Goal: Task Accomplishment & Management: Complete application form

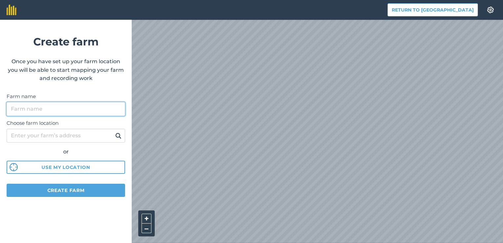
click at [58, 108] on input "Farm name" at bounding box center [66, 109] width 118 height 14
type input "[PERSON_NAME]"
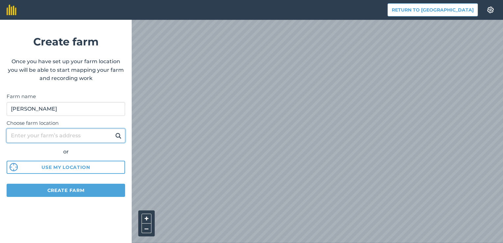
click at [31, 134] on input "Choose farm location" at bounding box center [66, 136] width 118 height 14
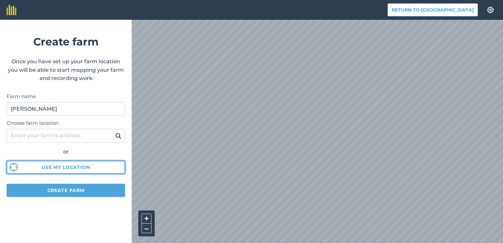
click at [13, 168] on img at bounding box center [14, 167] width 8 height 8
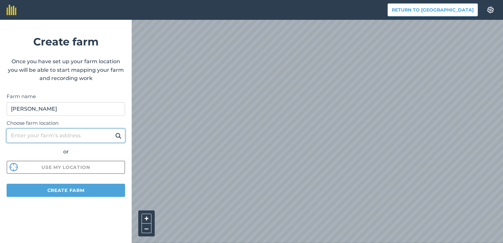
click at [41, 138] on input "Choose farm location" at bounding box center [66, 136] width 118 height 14
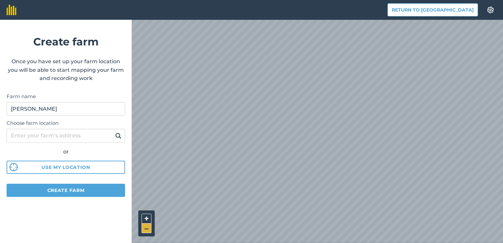
click at [144, 228] on button "–" at bounding box center [146, 228] width 10 height 10
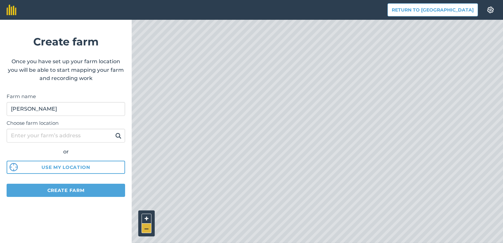
click at [144, 228] on button "–" at bounding box center [146, 228] width 10 height 10
click at [147, 229] on button "–" at bounding box center [146, 228] width 10 height 10
click at [147, 218] on button "+" at bounding box center [146, 219] width 10 height 10
click at [145, 218] on button "+" at bounding box center [146, 219] width 10 height 10
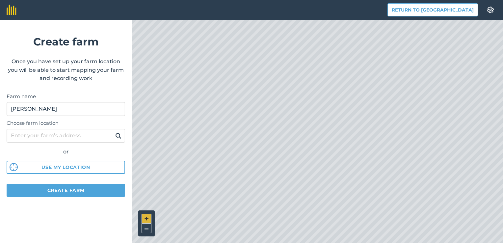
click at [145, 218] on button "+" at bounding box center [146, 219] width 10 height 10
click at [75, 189] on button "Create farm" at bounding box center [66, 190] width 118 height 13
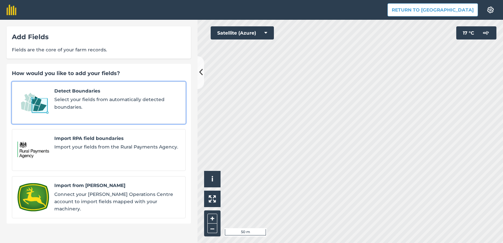
click at [155, 99] on span "Select your fields from automatically detected boundaries." at bounding box center [117, 103] width 126 height 15
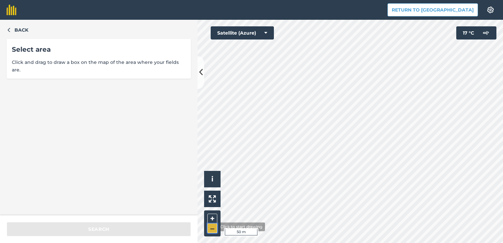
click at [213, 227] on button "–" at bounding box center [212, 228] width 10 height 10
click at [212, 221] on button "+" at bounding box center [212, 219] width 10 height 10
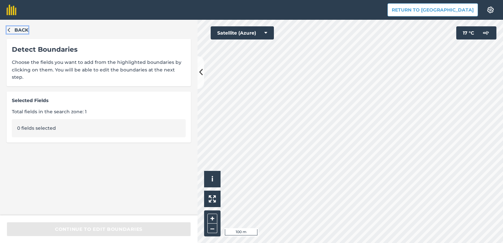
click at [7, 30] on icon "button" at bounding box center [9, 29] width 5 height 5
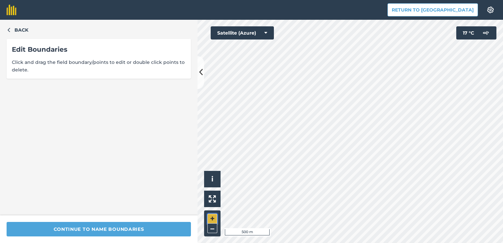
click at [212, 217] on button "+" at bounding box center [212, 219] width 10 height 10
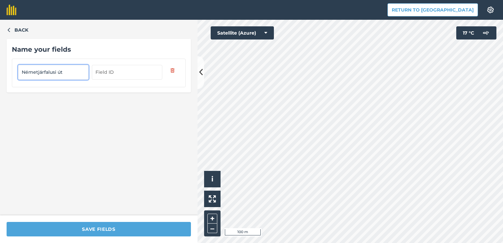
type input "Németjárfalusi út"
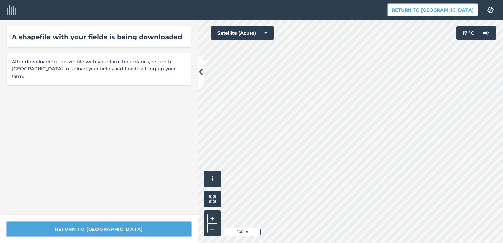
click at [77, 230] on button "Return to [GEOGRAPHIC_DATA]" at bounding box center [99, 229] width 184 height 14
click at [87, 230] on button "Return to [GEOGRAPHIC_DATA]" at bounding box center [99, 229] width 184 height 14
click at [434, 10] on button "Return to [GEOGRAPHIC_DATA]" at bounding box center [432, 9] width 90 height 13
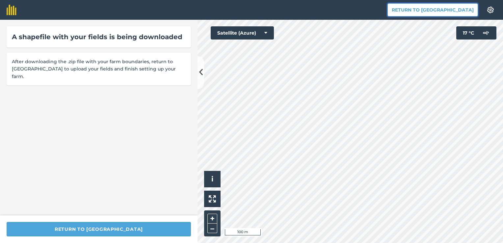
click at [429, 7] on button "Return to [GEOGRAPHIC_DATA]" at bounding box center [432, 9] width 90 height 13
click at [200, 71] on icon at bounding box center [201, 73] width 4 height 12
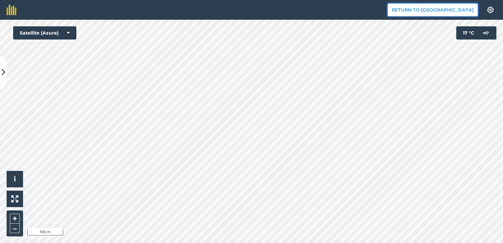
click at [461, 12] on button "Return to [GEOGRAPHIC_DATA]" at bounding box center [432, 9] width 90 height 13
click at [433, 11] on button "Return to [GEOGRAPHIC_DATA]" at bounding box center [432, 9] width 90 height 13
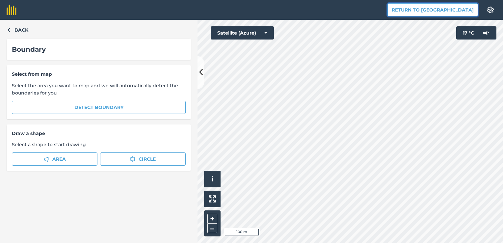
click at [451, 13] on button "Return to [GEOGRAPHIC_DATA]" at bounding box center [432, 9] width 90 height 13
